Goal: Information Seeking & Learning: Learn about a topic

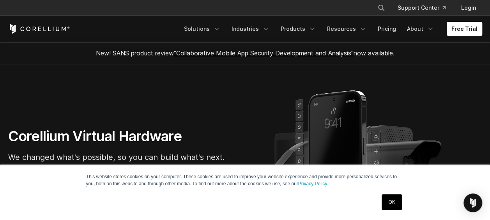
drag, startPoint x: 268, startPoint y: 119, endPoint x: 300, endPoint y: 121, distance: 32.1
click at [300, 121] on section "Corellium Virtual Hardware We changed what's possible, so you can build what's …" at bounding box center [245, 160] width 490 height 192
click at [395, 202] on link "OK" at bounding box center [392, 202] width 20 height 16
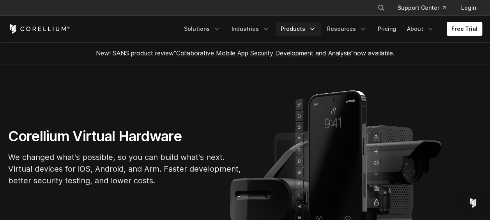
click at [306, 34] on link "Products" at bounding box center [298, 29] width 45 height 14
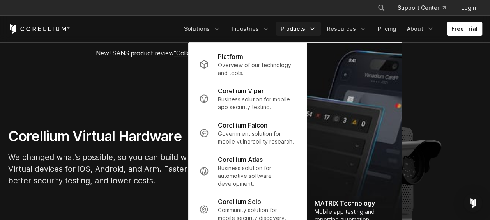
click at [121, 136] on h1 "Corellium Virtual Hardware" at bounding box center [125, 137] width 234 height 18
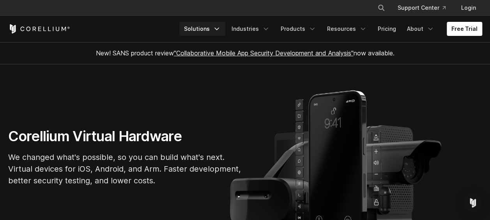
click at [212, 22] on link "Solutions" at bounding box center [202, 29] width 46 height 14
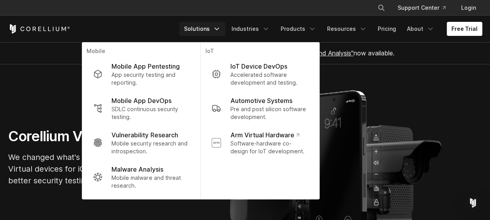
click at [365, 137] on div "Corellium Virtual Hardware We changed what's possible, so you can build what's …" at bounding box center [245, 160] width 490 height 65
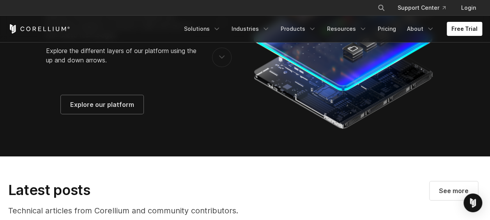
scroll to position [1295, 0]
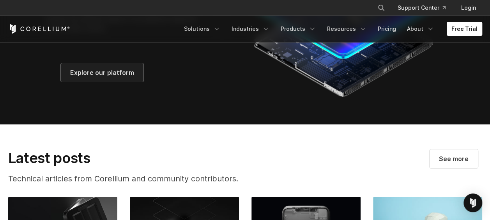
click at [118, 77] on span "Explore our platform" at bounding box center [102, 72] width 64 height 9
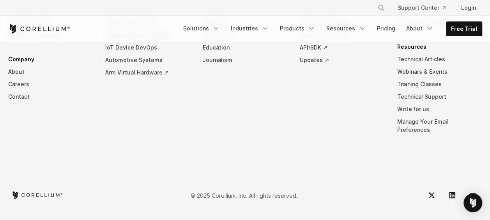
scroll to position [3770, 0]
click at [16, 78] on link "About" at bounding box center [50, 72] width 85 height 12
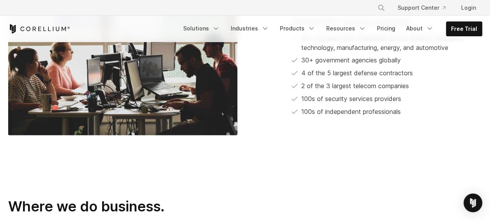
scroll to position [1455, 0]
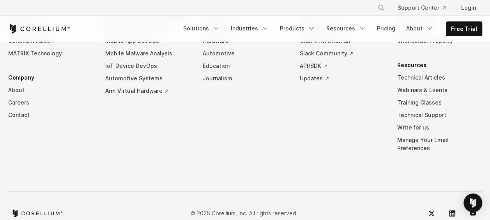
click at [23, 84] on link "About" at bounding box center [50, 90] width 85 height 12
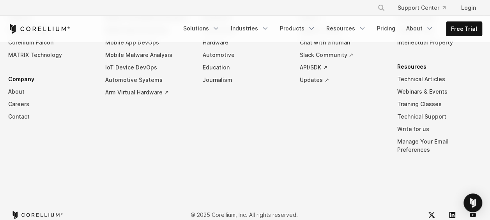
scroll to position [1455, 0]
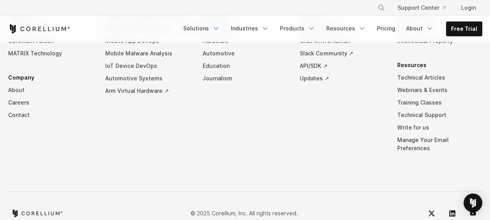
click at [211, 26] on link "Solutions" at bounding box center [202, 28] width 46 height 14
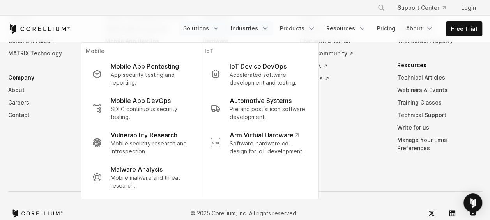
click at [244, 28] on link "Industries" at bounding box center [250, 28] width 48 height 14
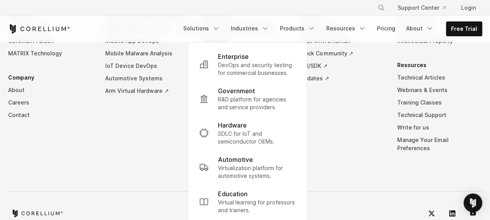
click at [220, 27] on icon "Navigation Menu" at bounding box center [216, 29] width 8 height 8
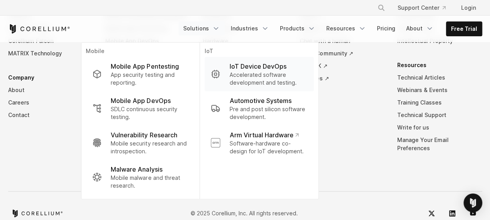
click at [283, 74] on p "Accelerated software development and testing." at bounding box center [268, 79] width 78 height 16
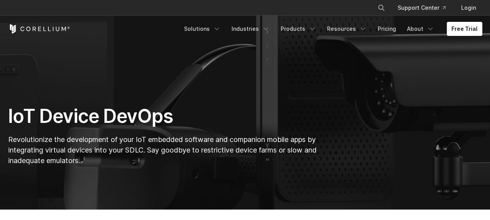
click at [233, 107] on h1 "IoT Device DevOps" at bounding box center [163, 116] width 311 height 23
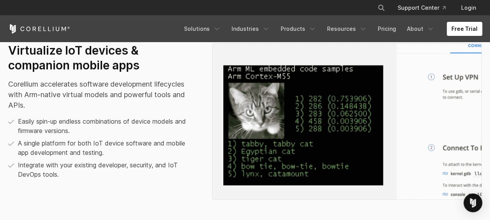
scroll to position [463, 0]
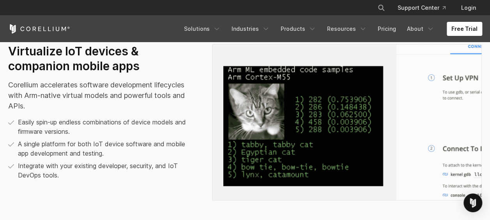
click at [64, 111] on p "Corellium accelerates software development lifecycles with Arm-native virtual m…" at bounding box center [102, 96] width 188 height 32
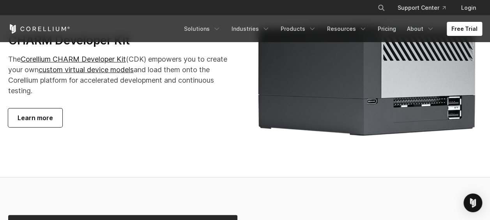
scroll to position [1389, 0]
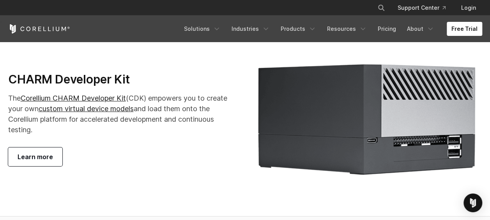
click at [31, 158] on link "Learn more" at bounding box center [35, 156] width 54 height 19
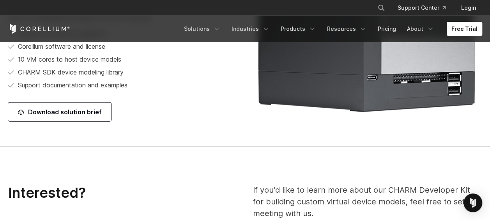
scroll to position [1053, 0]
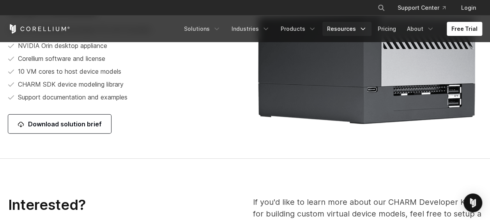
click at [349, 31] on link "Resources" at bounding box center [347, 29] width 49 height 14
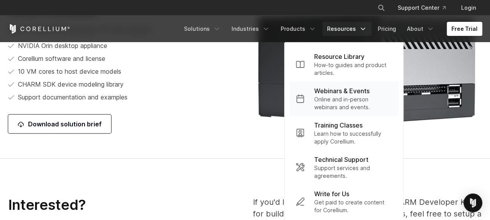
click at [346, 95] on p "Webinars & Events" at bounding box center [341, 90] width 55 height 9
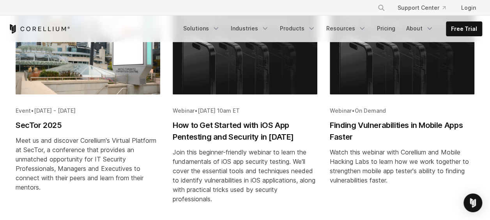
scroll to position [624, 0]
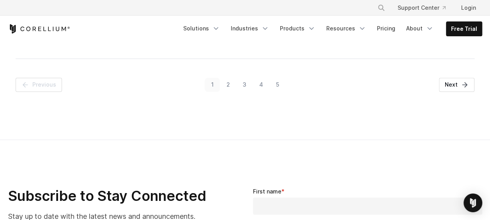
click at [229, 85] on link "2" at bounding box center [228, 85] width 16 height 14
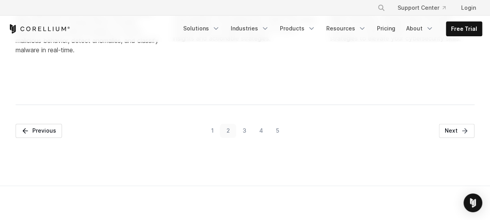
scroll to position [605, 0]
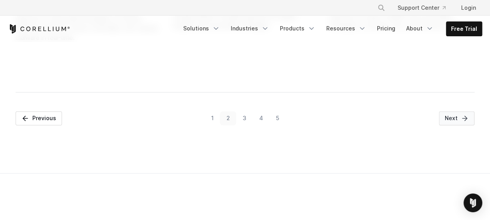
click at [449, 117] on span "Next" at bounding box center [451, 118] width 13 height 8
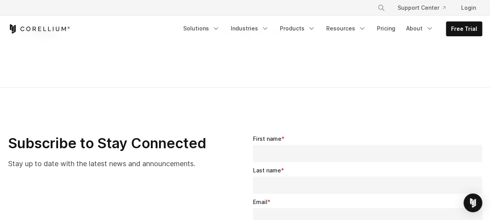
scroll to position [644, 0]
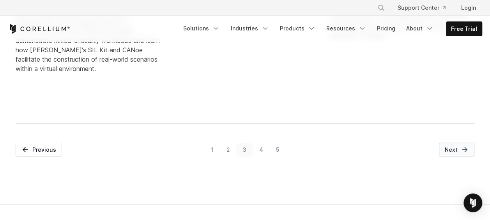
click at [457, 145] on span "Next" at bounding box center [451, 149] width 13 height 8
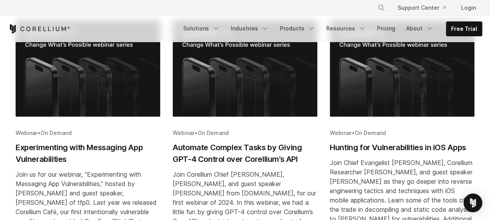
scroll to position [215, 0]
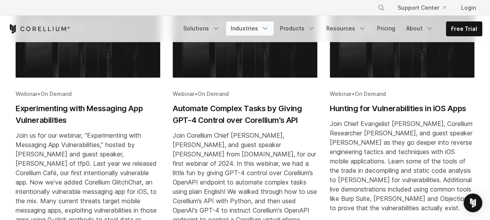
click at [249, 25] on link "Industries" at bounding box center [250, 28] width 48 height 14
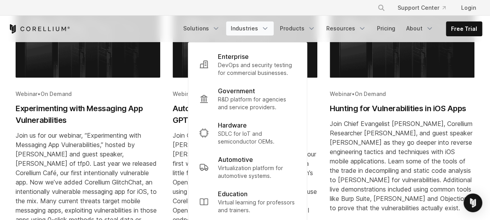
click at [303, 21] on div "Free Trial Solutions" at bounding box center [245, 29] width 474 height 27
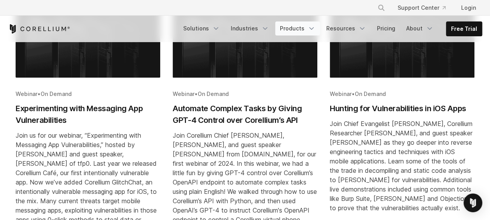
click at [304, 27] on link "Products" at bounding box center [297, 28] width 45 height 14
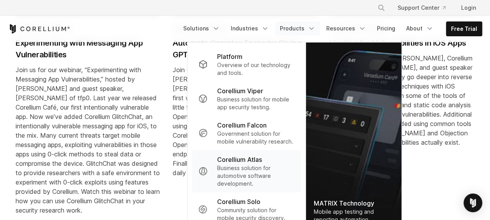
scroll to position [293, 0]
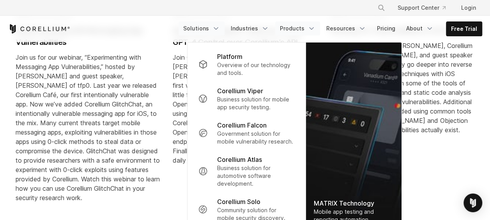
click at [203, 28] on link "Solutions" at bounding box center [202, 28] width 46 height 14
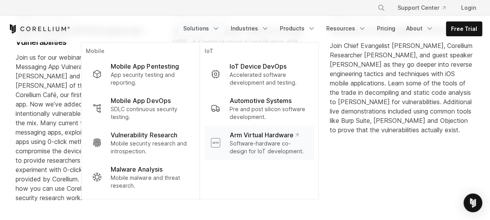
click at [281, 154] on p "Software-hardware co-design for IoT development." at bounding box center [268, 148] width 78 height 16
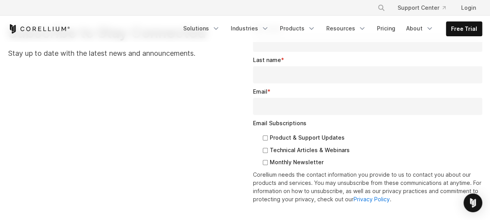
scroll to position [884, 0]
